Goal: Transaction & Acquisition: Obtain resource

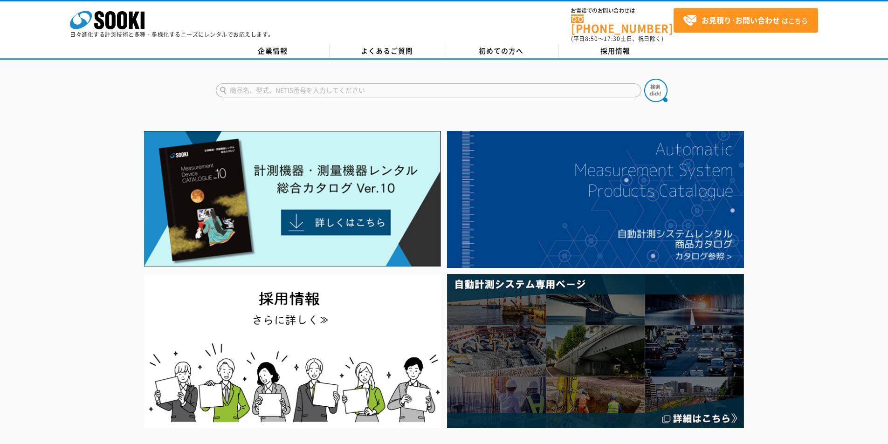
drag, startPoint x: 462, startPoint y: 88, endPoint x: 474, endPoint y: 97, distance: 15.0
click at [462, 89] on input "text" at bounding box center [429, 90] width 426 height 14
type input "353"
click at [655, 88] on img at bounding box center [655, 90] width 23 height 23
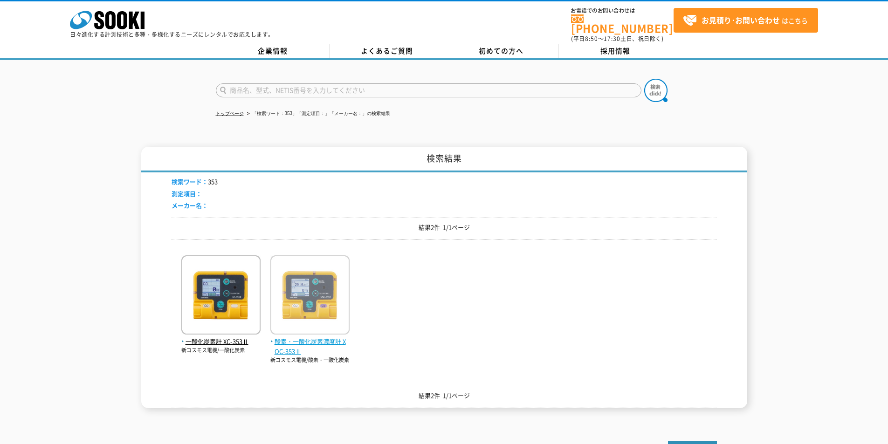
click at [317, 341] on span "酸素・一酸化炭素濃度計 XOC-353Ⅱ" at bounding box center [309, 347] width 79 height 20
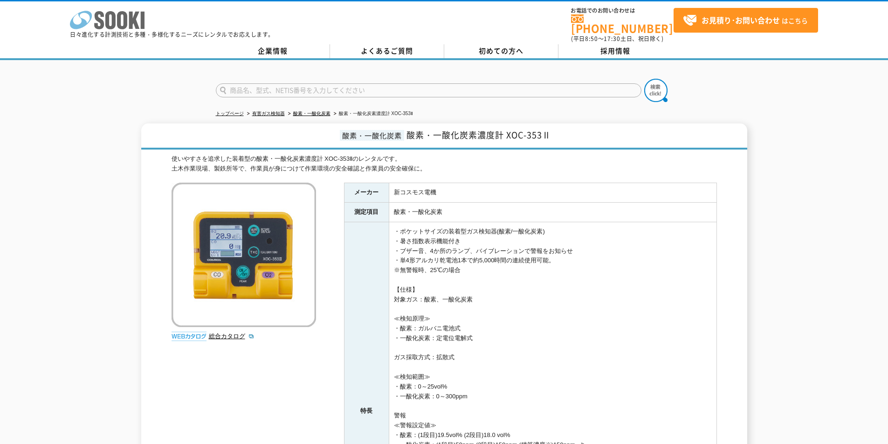
click at [126, 16] on icon at bounding box center [122, 20] width 10 height 18
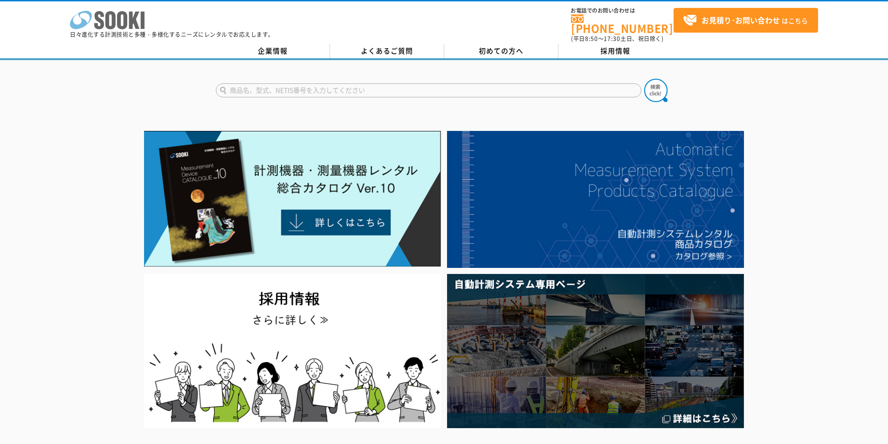
click at [134, 25] on polygon at bounding box center [134, 20] width 11 height 17
click at [138, 21] on icon "株式会社 ソーキ" at bounding box center [107, 20] width 75 height 19
click at [442, 91] on input "text" at bounding box center [429, 90] width 426 height 14
click at [262, 99] on div "ULT-5000" at bounding box center [304, 104] width 176 height 12
type input "ULT-5000"
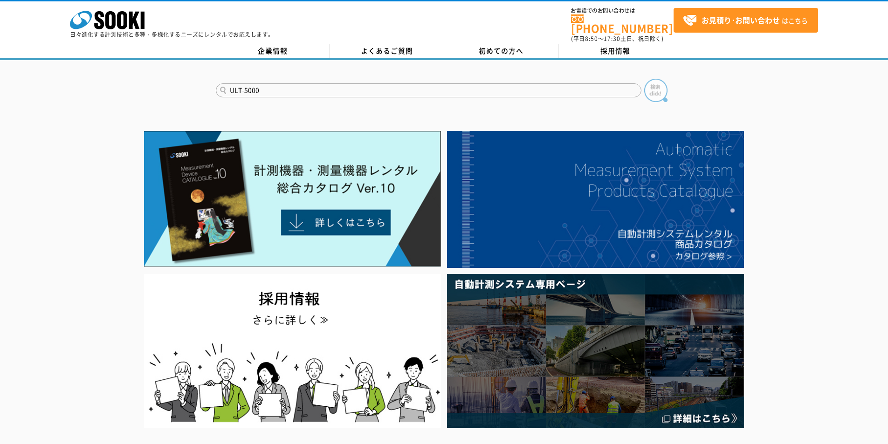
click at [659, 88] on img at bounding box center [655, 90] width 23 height 23
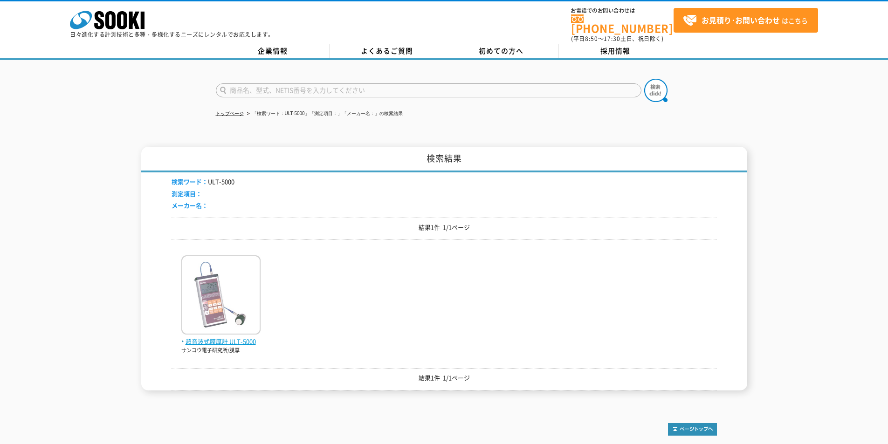
click at [215, 324] on img at bounding box center [220, 297] width 79 height 82
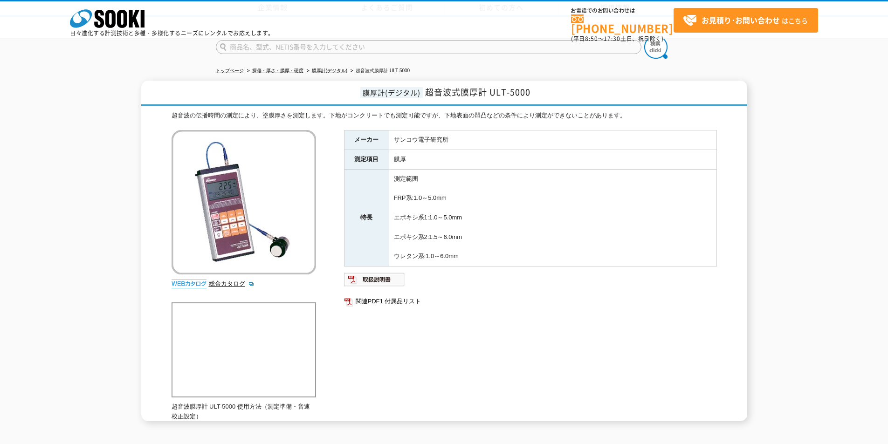
scroll to position [110, 0]
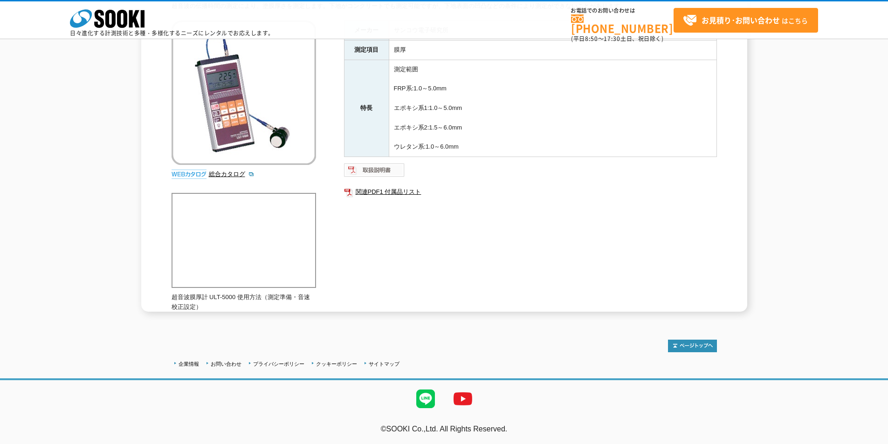
click at [381, 171] on img at bounding box center [374, 170] width 61 height 15
click at [392, 167] on img at bounding box center [374, 170] width 61 height 15
click at [120, 22] on icon at bounding box center [122, 19] width 10 height 18
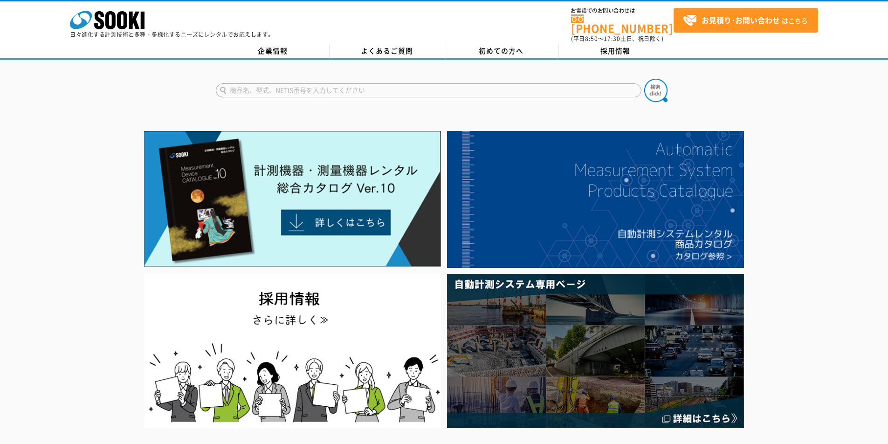
click at [441, 83] on input "text" at bounding box center [429, 90] width 426 height 14
type input "DT"
click at [653, 79] on img at bounding box center [655, 90] width 23 height 23
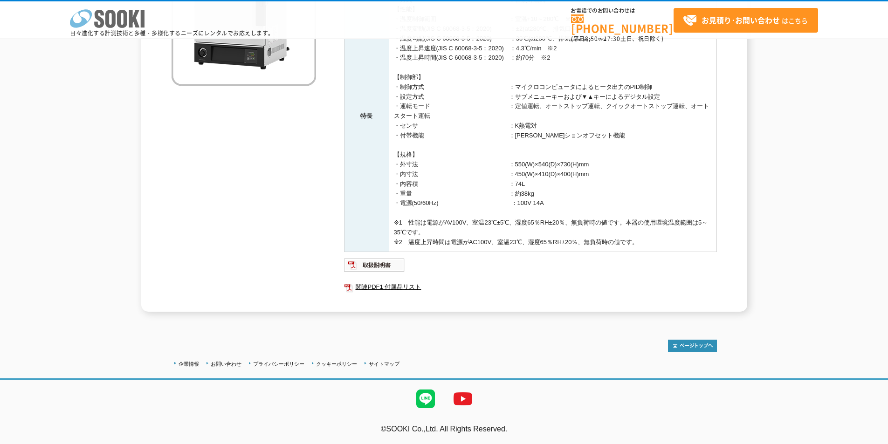
click at [113, 22] on icon at bounding box center [110, 19] width 10 height 18
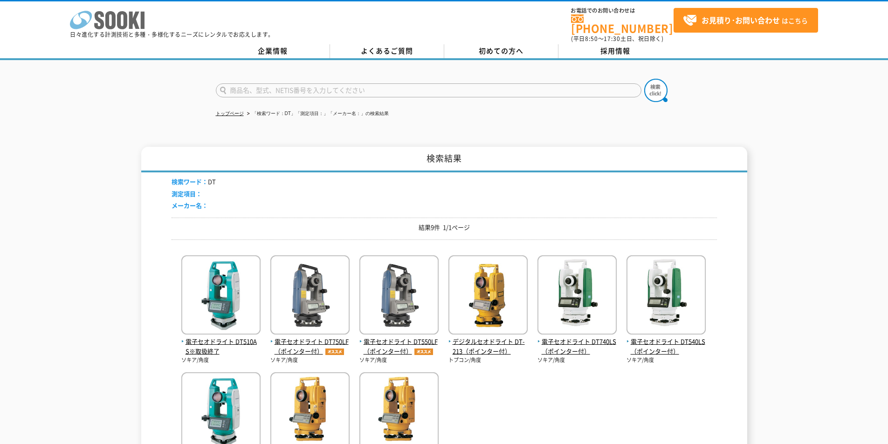
click at [119, 24] on icon at bounding box center [122, 20] width 10 height 18
